Goal: Find contact information: Obtain details needed to contact an individual or organization

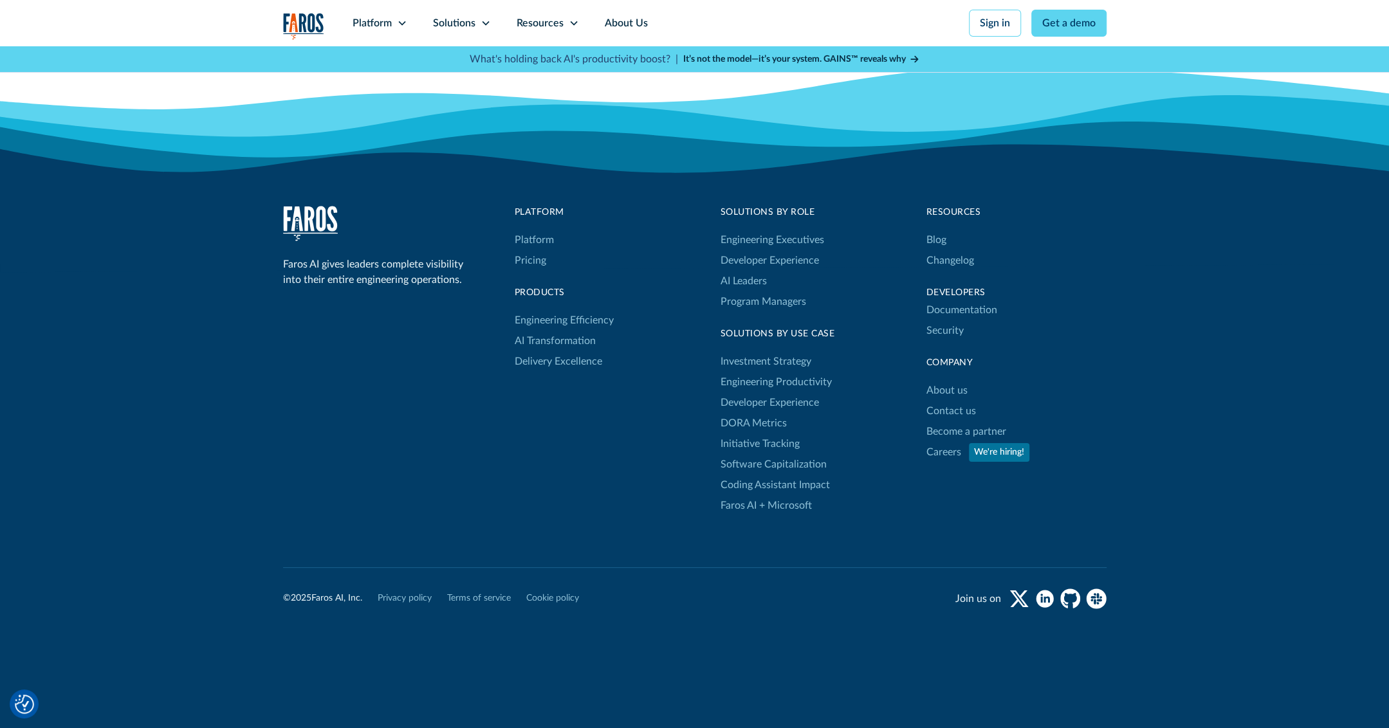
scroll to position [4075, 0]
click at [953, 405] on link "Contact us" at bounding box center [951, 411] width 50 height 21
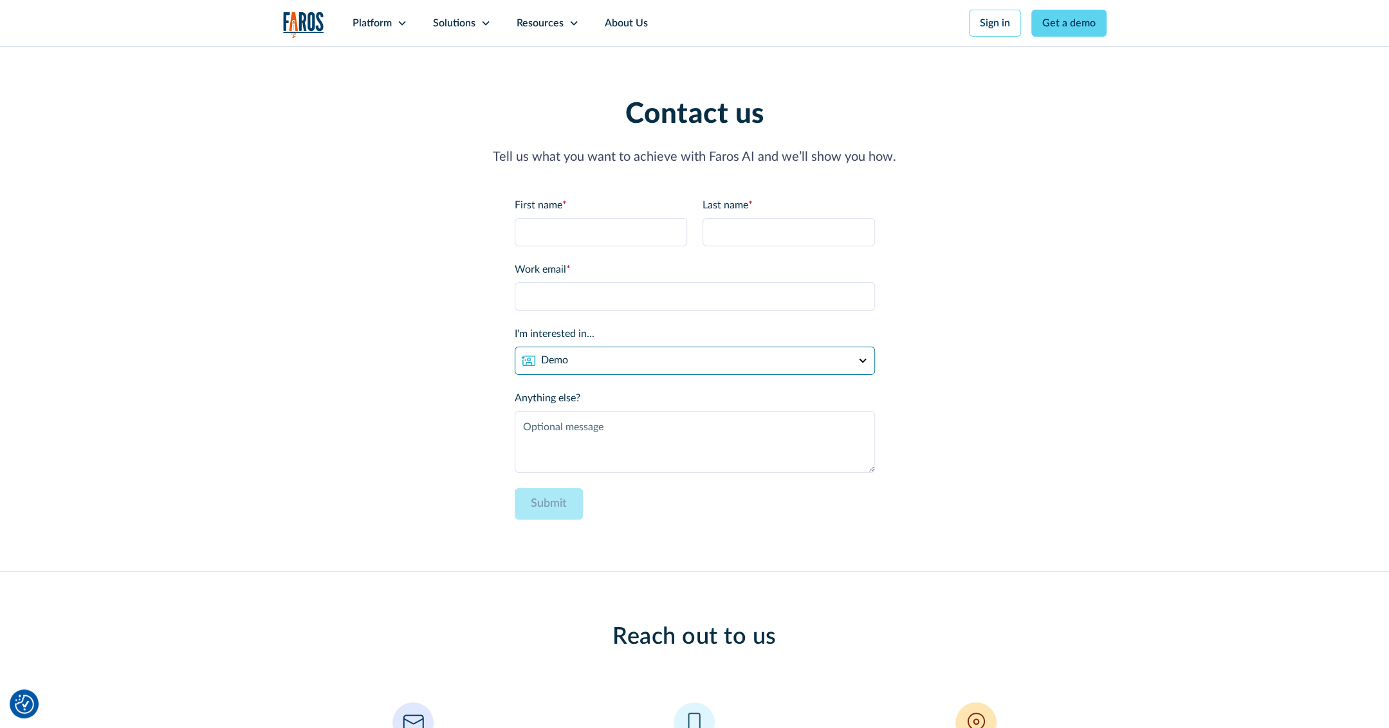
click at [686, 356] on select "Demo Partnership Support Other" at bounding box center [695, 361] width 360 height 28
